Goal: Task Accomplishment & Management: Manage account settings

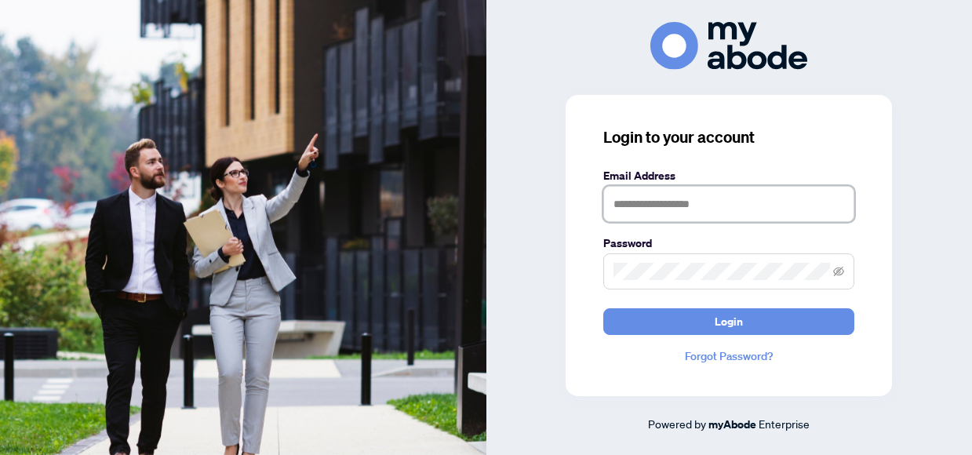
click at [628, 194] on input "text" at bounding box center [728, 204] width 251 height 36
type input "**********"
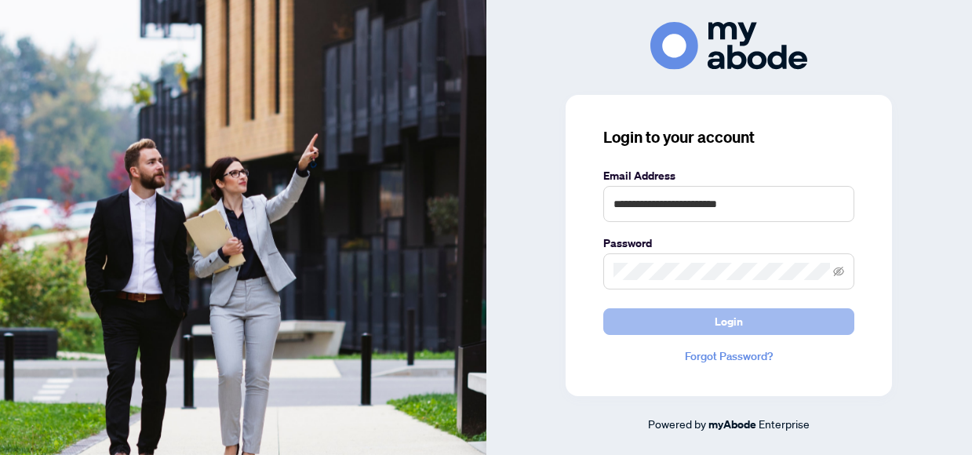
click at [689, 314] on button "Login" at bounding box center [728, 321] width 251 height 27
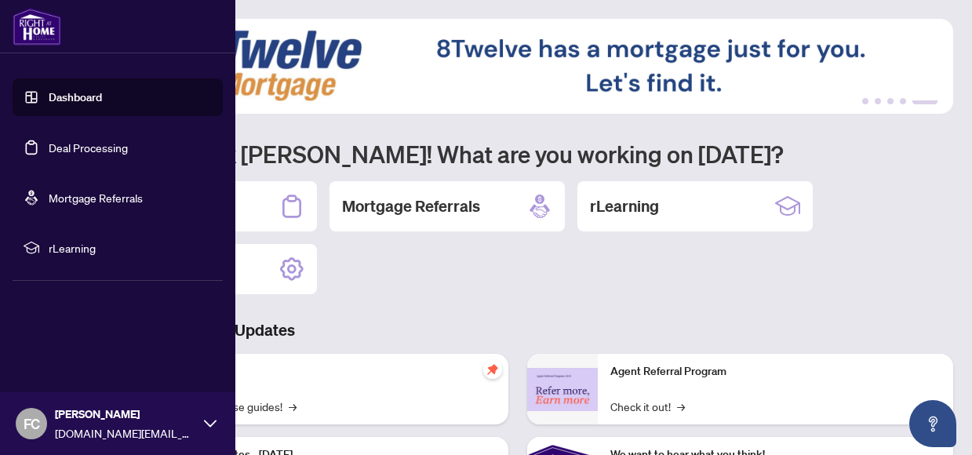
click at [63, 155] on link "Deal Processing" at bounding box center [88, 147] width 79 height 14
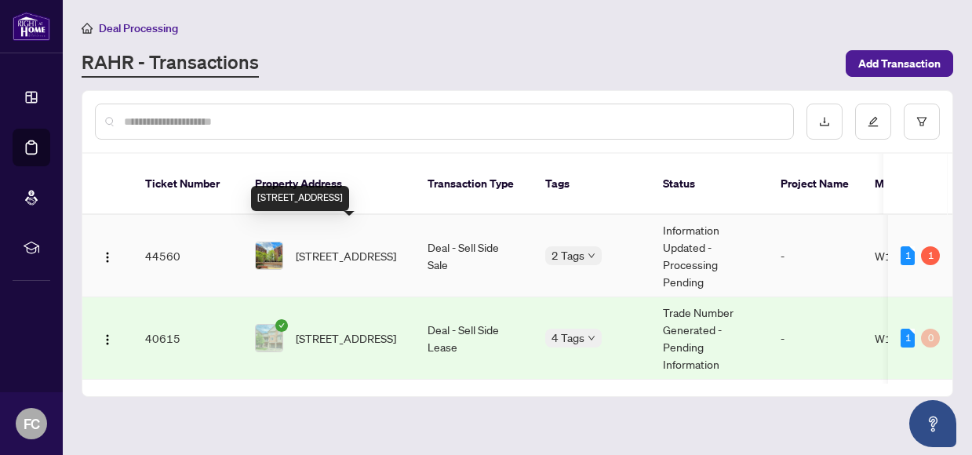
click at [329, 247] on span "[STREET_ADDRESS]" at bounding box center [346, 255] width 100 height 17
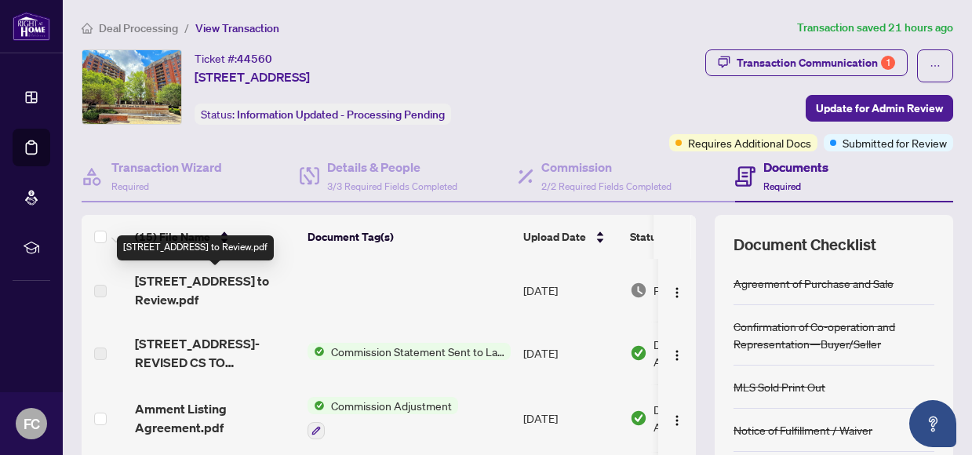
click at [234, 296] on span "[STREET_ADDRESS] to Review.pdf" at bounding box center [215, 290] width 160 height 38
click at [231, 282] on span "[STREET_ADDRESS] to Review.pdf" at bounding box center [215, 290] width 160 height 38
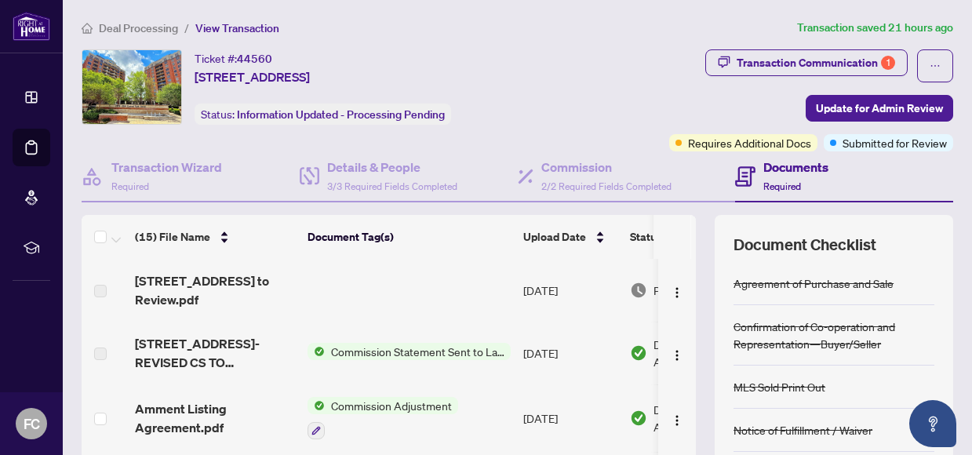
click at [310, 54] on div "Ticket #: 44560 809-[STREET_ADDRESS]" at bounding box center [252, 67] width 115 height 37
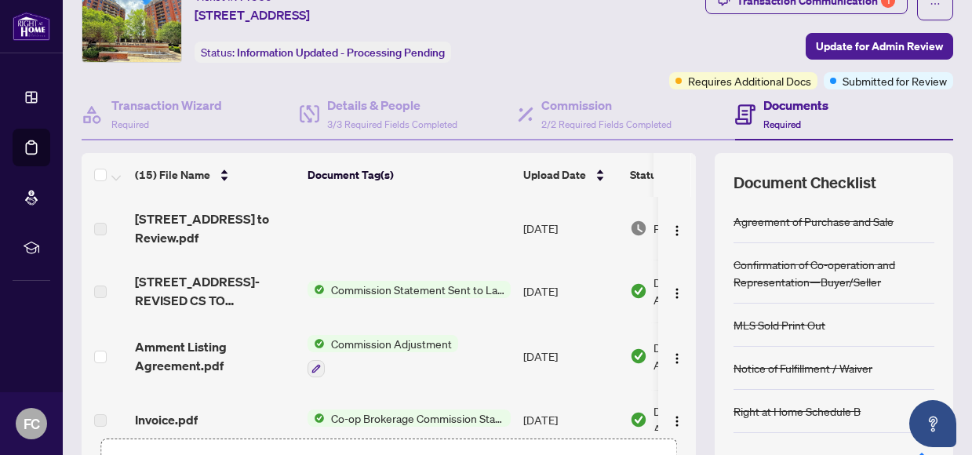
scroll to position [64, 0]
